Goal: Task Accomplishment & Management: Use online tool/utility

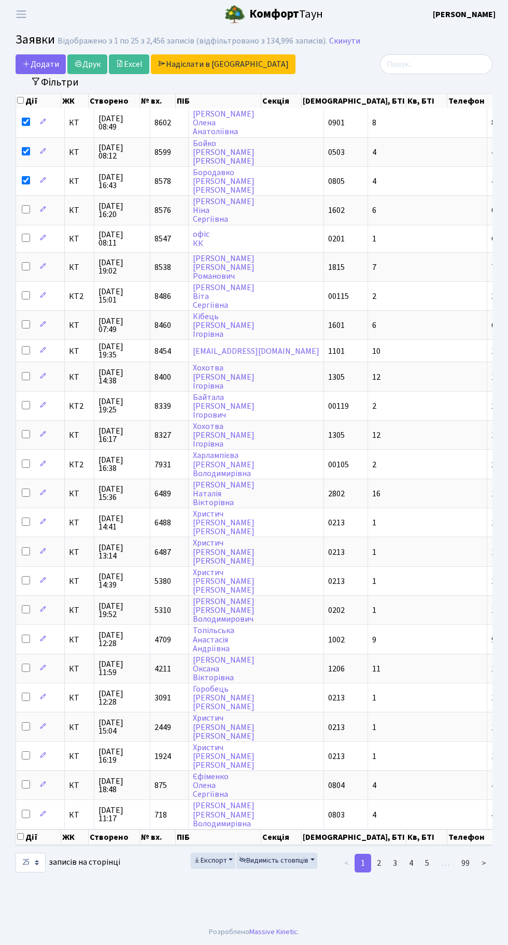
select select "25"
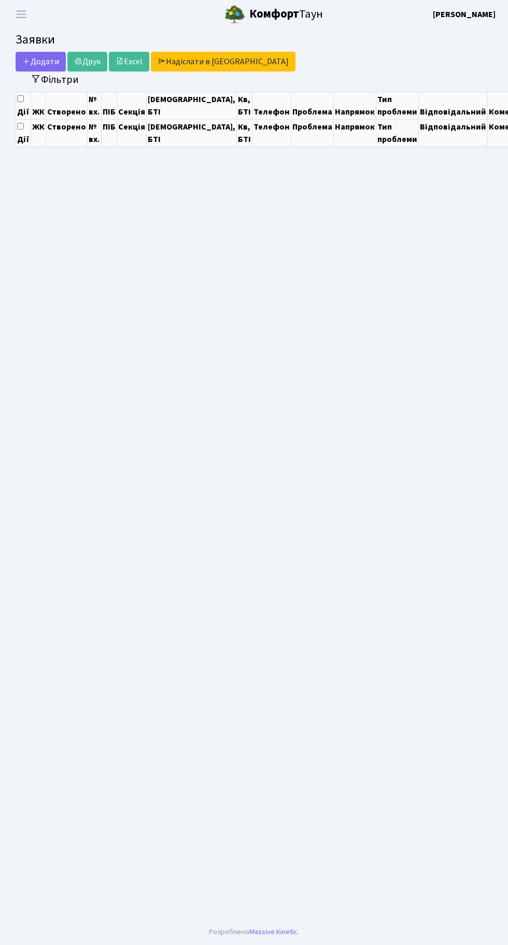
select select "25"
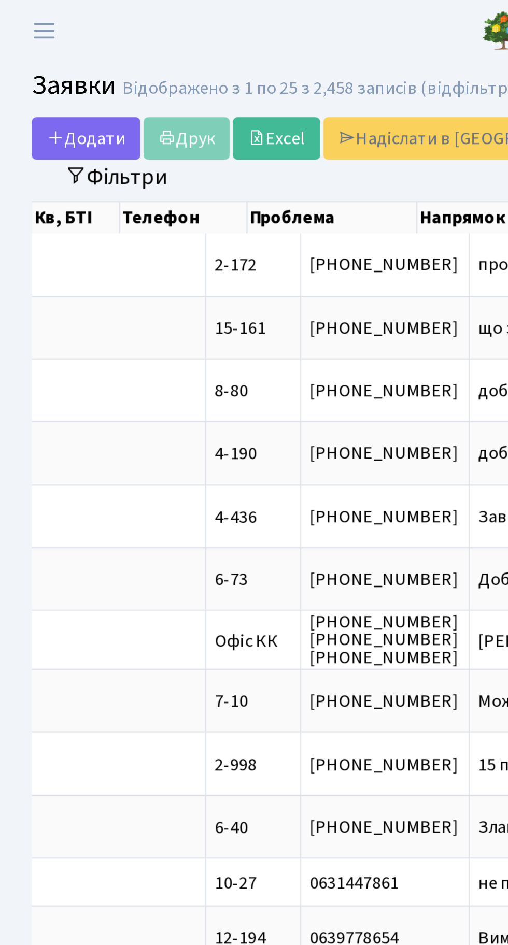
scroll to position [0, 391]
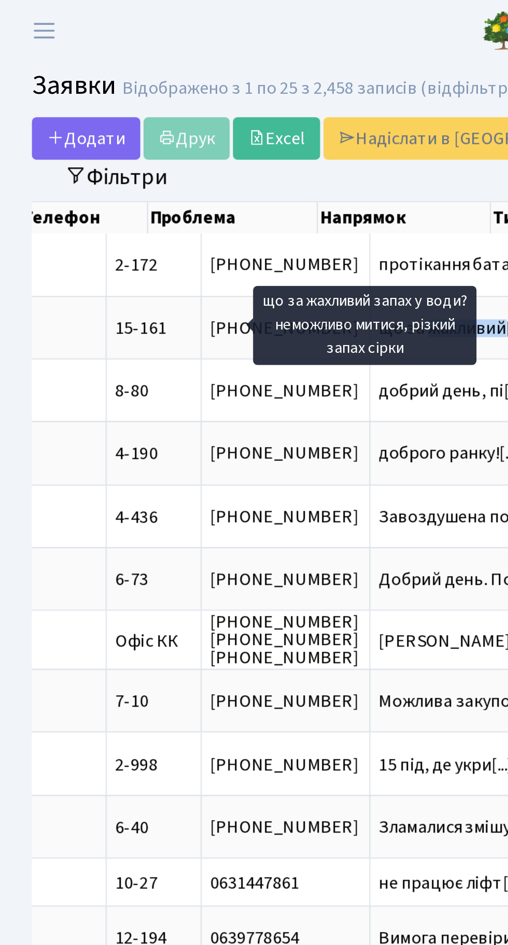
click at [196, 20] on header "Комфорт Таун Тихонов М. І. Мій обліковий запис Вийти" at bounding box center [254, 14] width 508 height 29
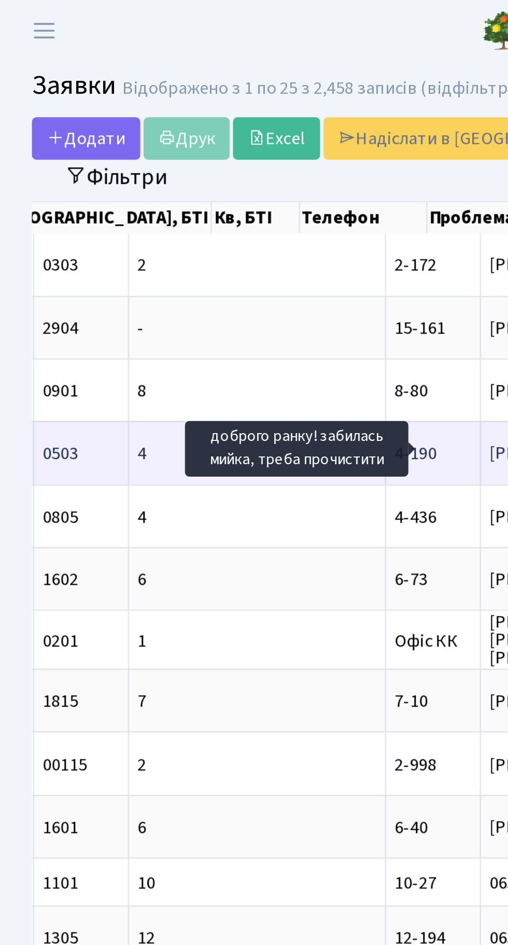
scroll to position [0, 313]
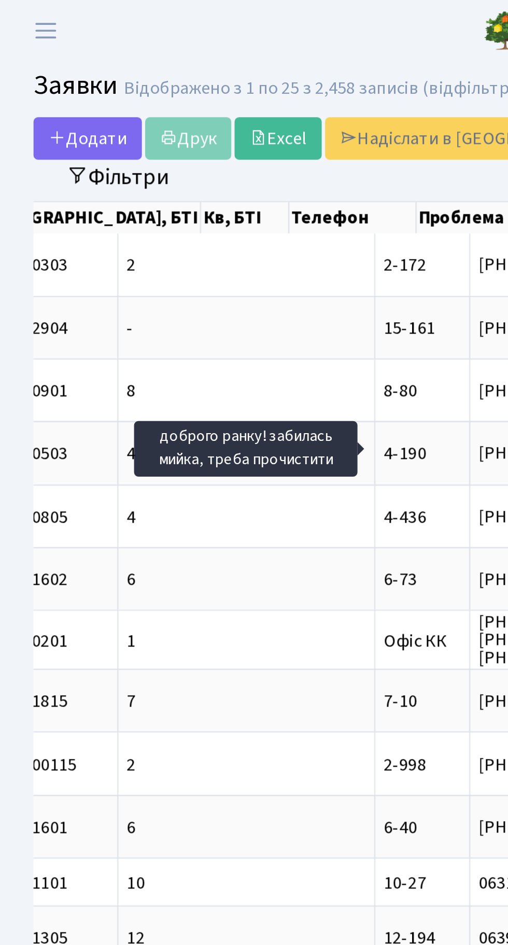
click at [155, 15] on header "Комфорт Таун Тихонов М. І. Мій обліковий запис Вийти" at bounding box center [254, 14] width 508 height 29
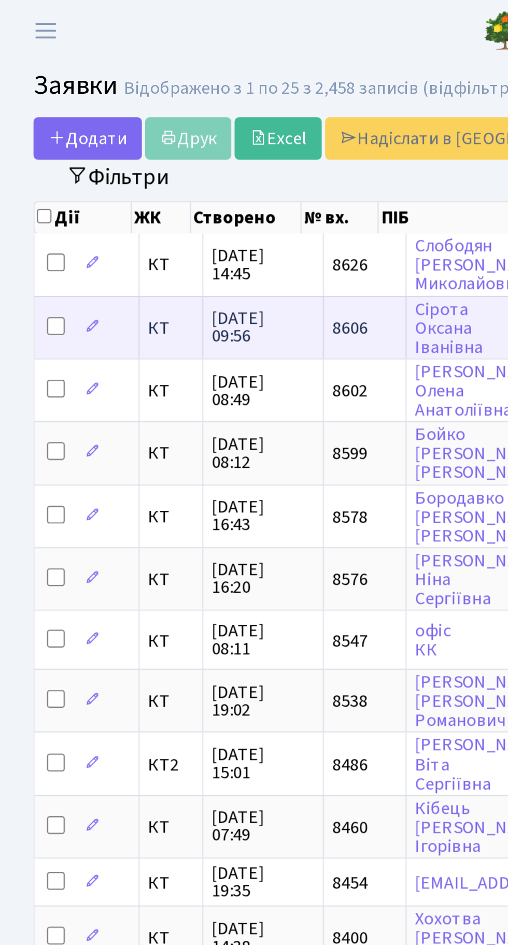
click at [25, 148] on input "checkbox" at bounding box center [26, 151] width 8 height 8
checkbox input "true"
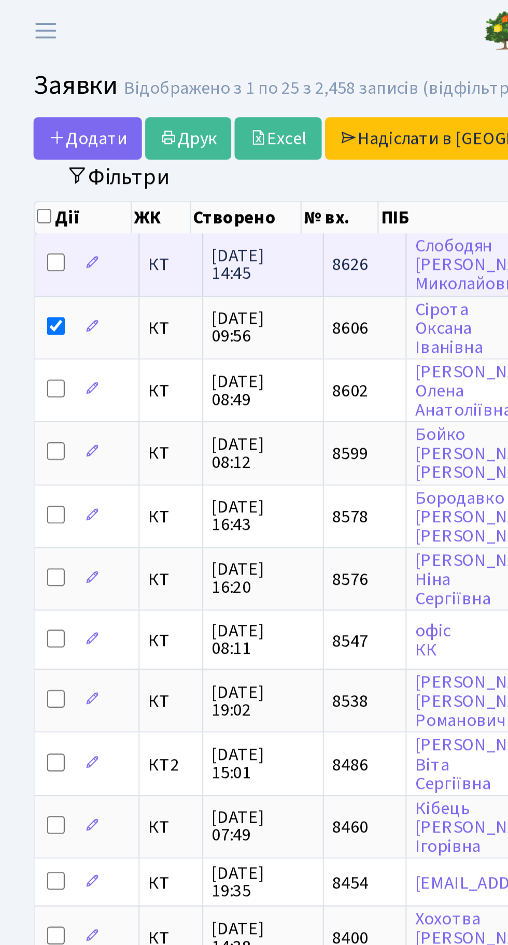
click at [25, 118] on input "checkbox" at bounding box center [26, 122] width 8 height 8
checkbox input "true"
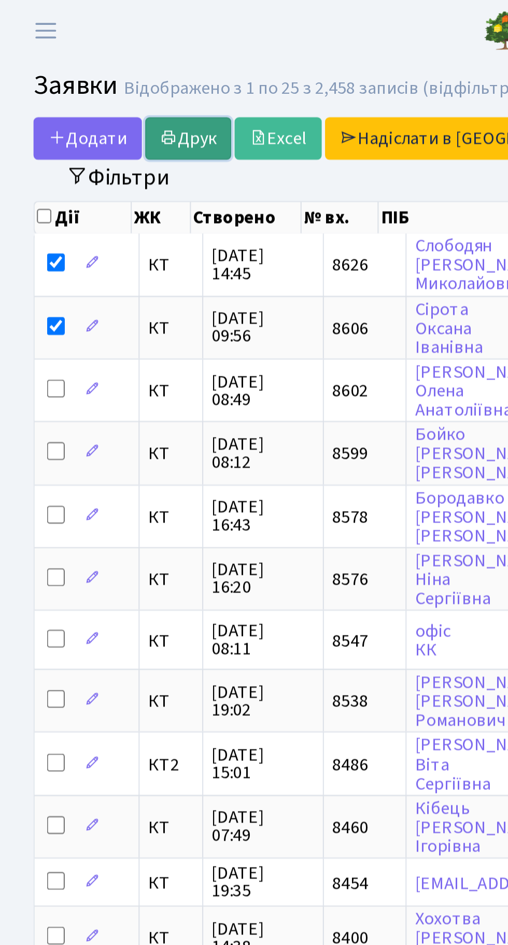
click at [90, 58] on link "Друк" at bounding box center [87, 64] width 40 height 20
